Goal: Task Accomplishment & Management: Use online tool/utility

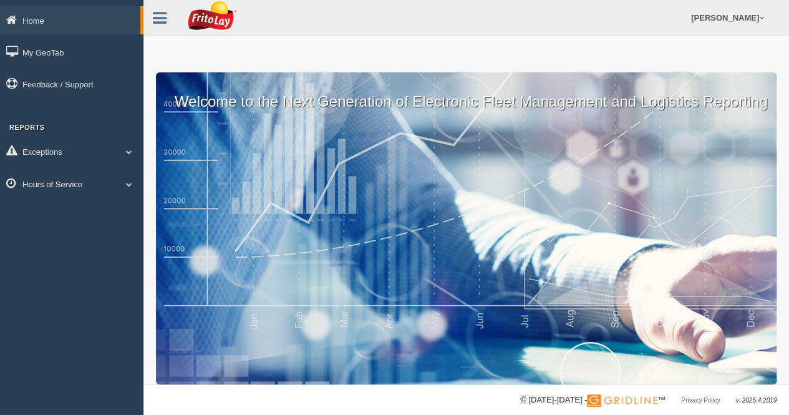
click at [85, 189] on link "Hours of Service" at bounding box center [71, 184] width 143 height 28
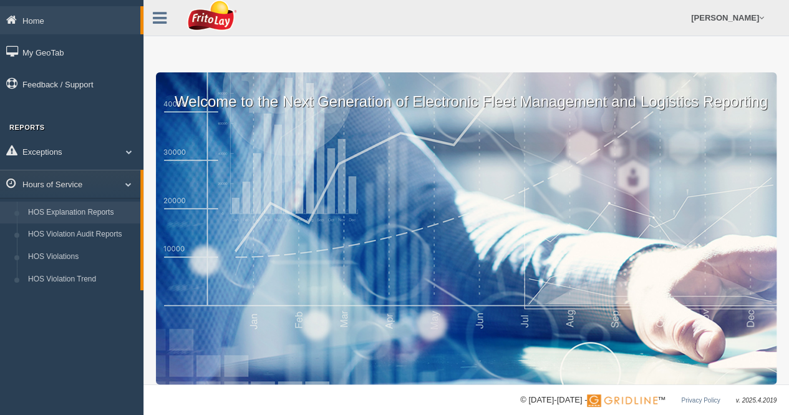
click at [82, 209] on link "HOS Explanation Reports" at bounding box center [81, 212] width 118 height 22
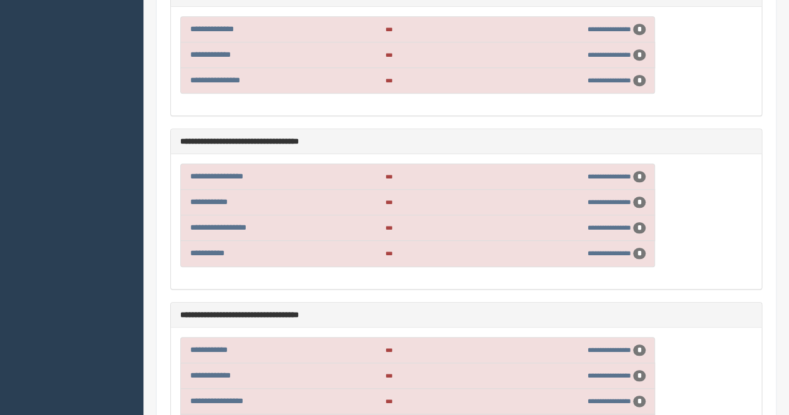
scroll to position [9912, 0]
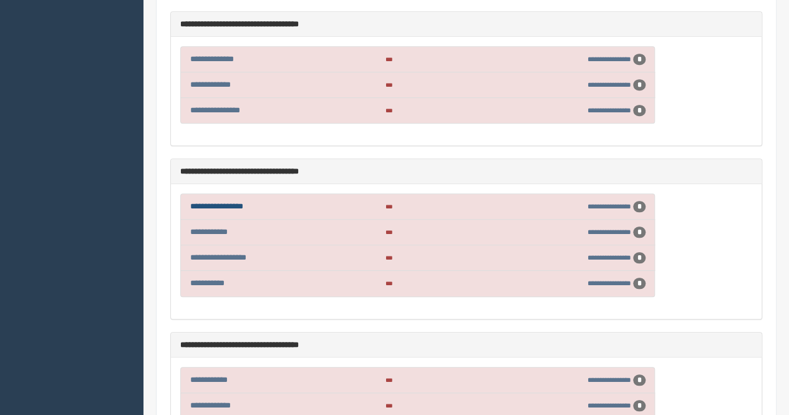
click at [232, 202] on link "**********" at bounding box center [216, 206] width 53 height 8
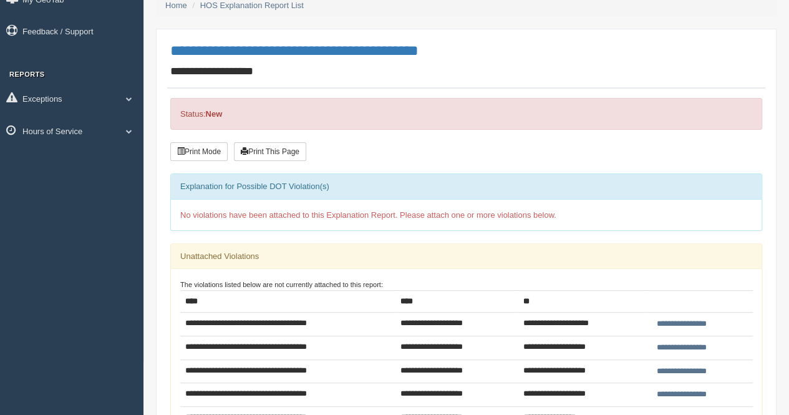
scroll to position [125, 0]
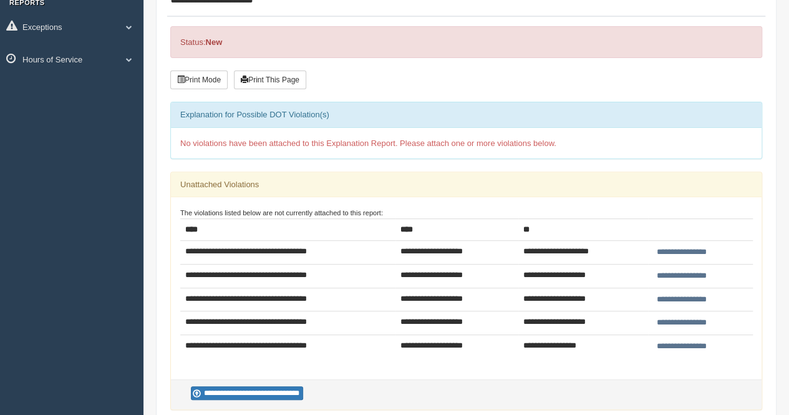
click at [674, 321] on input "**********" at bounding box center [681, 322] width 57 height 13
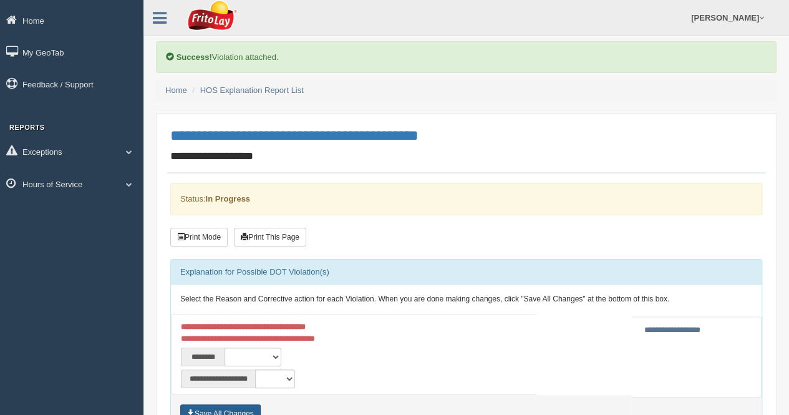
click at [237, 406] on button "Save All Changes" at bounding box center [220, 413] width 80 height 19
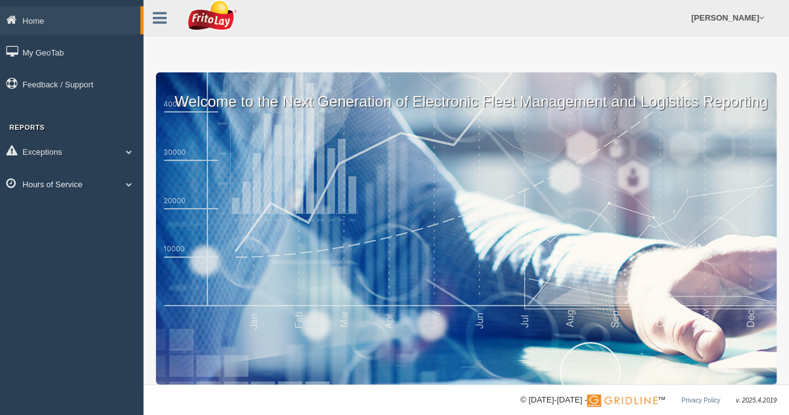
click at [100, 180] on link "Hours of Service" at bounding box center [71, 184] width 143 height 28
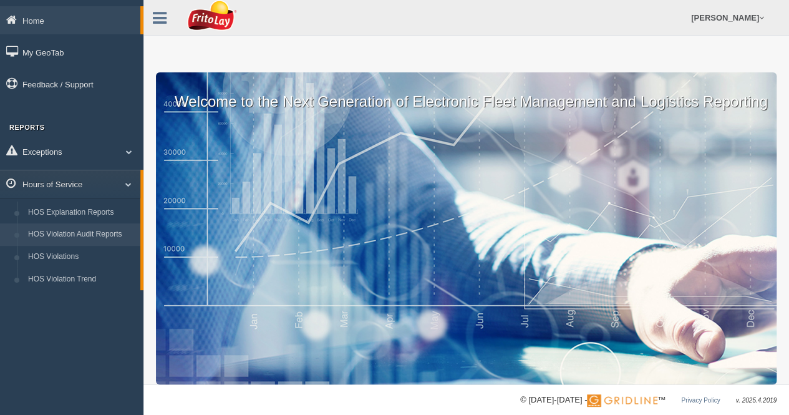
click at [89, 231] on link "HOS Violation Audit Reports" at bounding box center [81, 234] width 118 height 22
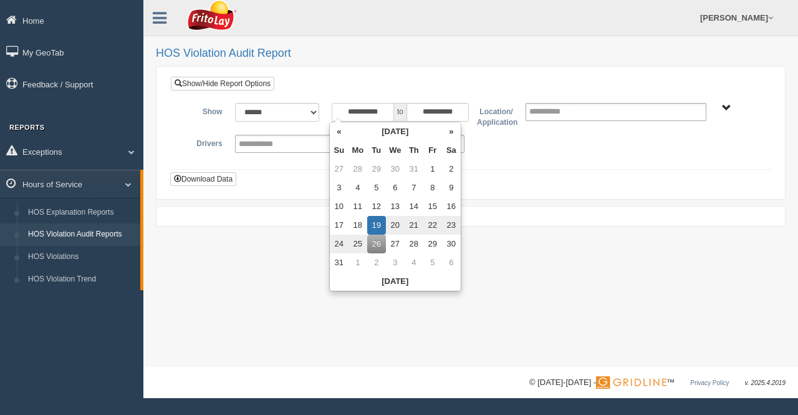
click at [388, 109] on input "**********" at bounding box center [363, 112] width 62 height 19
click at [338, 135] on th "«" at bounding box center [339, 131] width 19 height 19
click at [338, 135] on th "«" at bounding box center [341, 131] width 19 height 19
click at [339, 190] on td "1" at bounding box center [341, 187] width 19 height 19
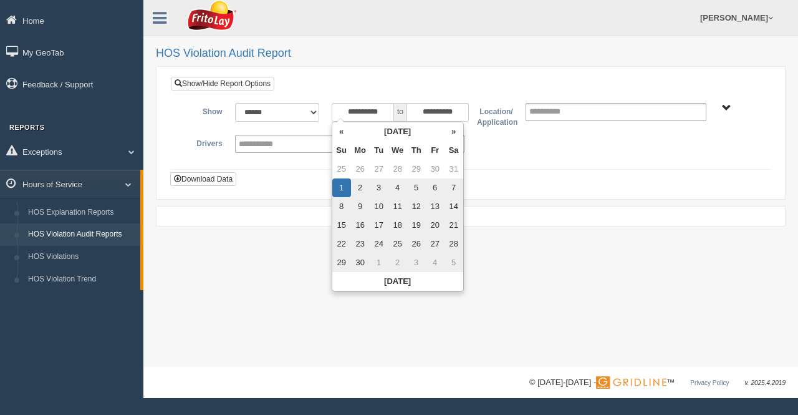
click at [343, 256] on td "29" at bounding box center [341, 262] width 19 height 19
type input "**********"
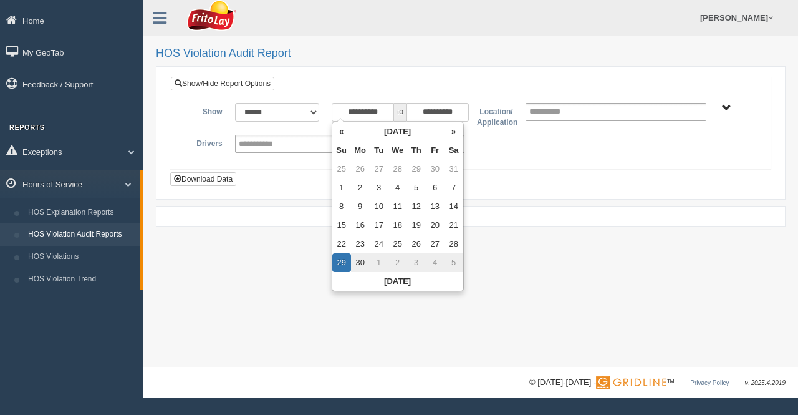
click at [723, 108] on span "[GEOGRAPHIC_DATA]-MU01644 [GEOGRAPHIC_DATA]-MU01512 GREATER [GEOGRAPHIC_DATA]-M…" at bounding box center [726, 107] width 9 height 9
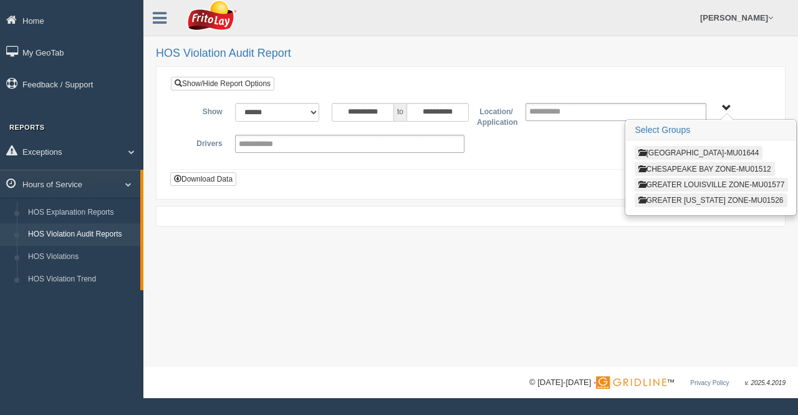
click at [671, 196] on button "GREATER [US_STATE] ZONE-MU01526" at bounding box center [711, 200] width 152 height 14
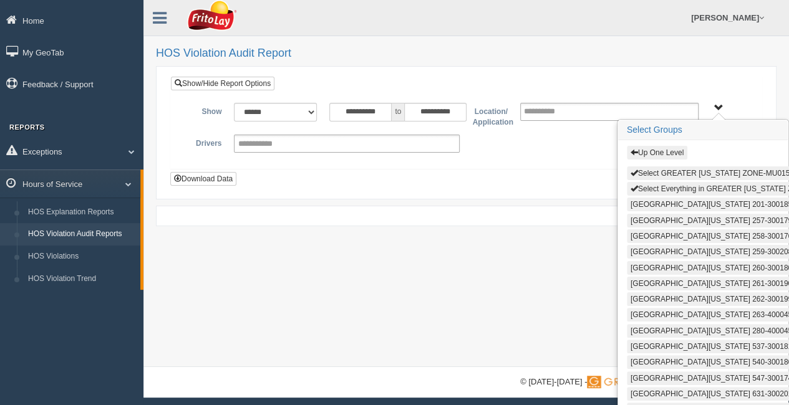
click at [671, 185] on button "Select Everything in GREATER [US_STATE] ZONE-MU01526" at bounding box center [737, 189] width 220 height 14
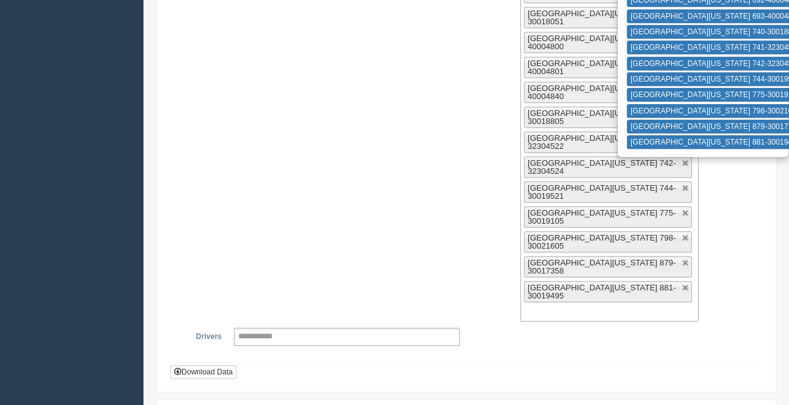
scroll to position [525, 0]
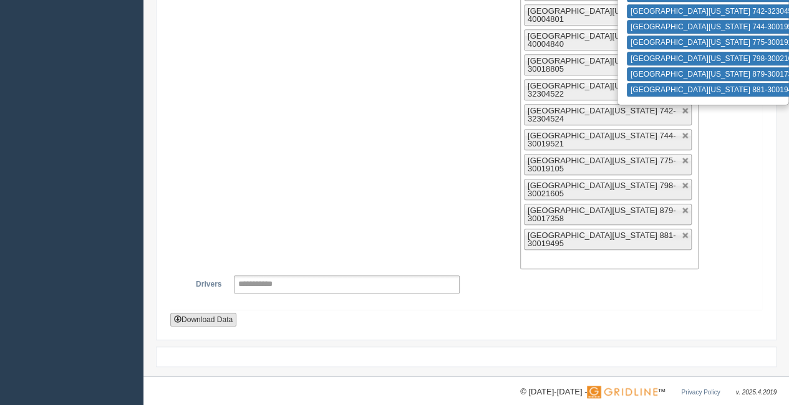
click at [210, 313] on button "Download Data" at bounding box center [203, 320] width 66 height 14
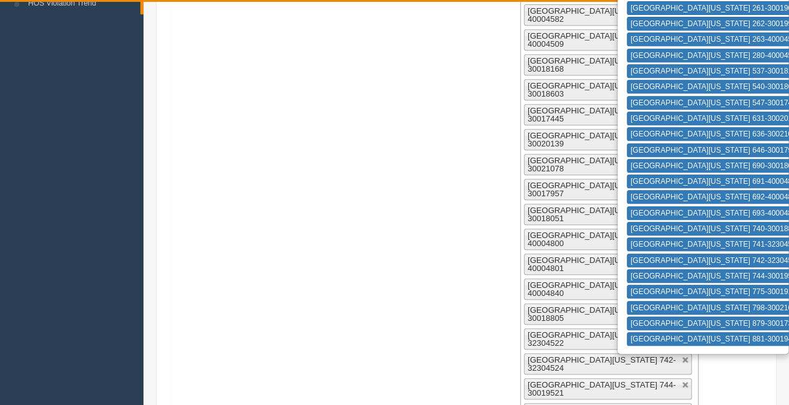
scroll to position [0, 0]
